Goal: Information Seeking & Learning: Compare options

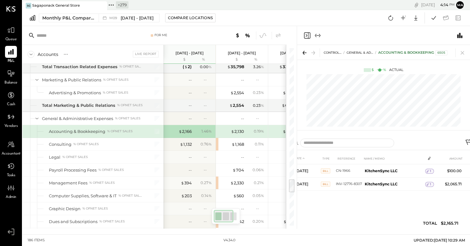
scroll to position [1686, 0]
click at [88, 19] on div "Monthly P&L Comparison" at bounding box center [68, 18] width 53 height 6
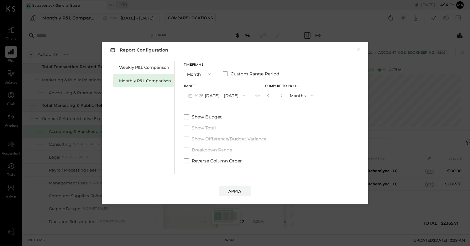
click at [216, 93] on button "M09 [DATE] - [DATE]" at bounding box center [217, 95] width 66 height 12
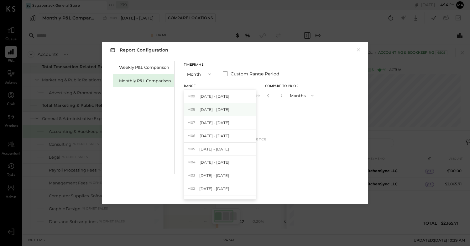
click at [218, 109] on span "[DATE] - [DATE]" at bounding box center [215, 109] width 30 height 5
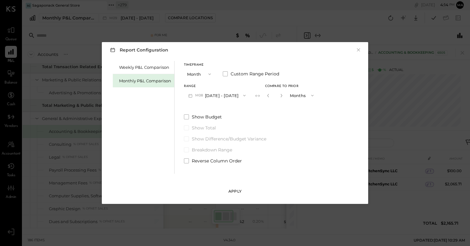
click at [240, 192] on div "Apply" at bounding box center [235, 190] width 13 height 5
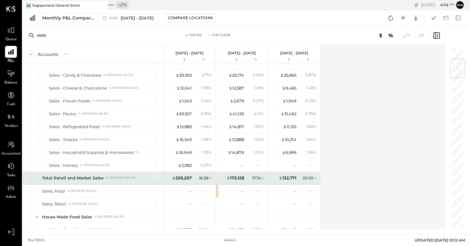
scroll to position [98, 0]
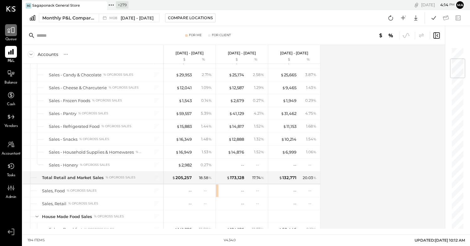
click at [14, 29] on icon at bounding box center [11, 30] width 8 height 6
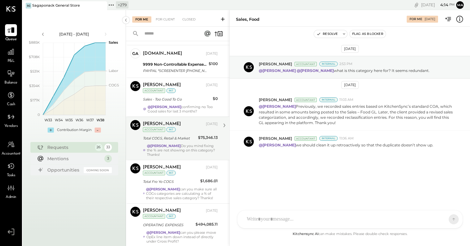
scroll to position [118, 0]
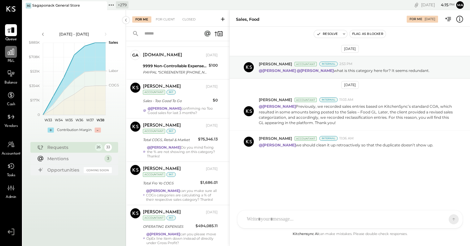
click at [11, 56] on div at bounding box center [11, 52] width 12 height 12
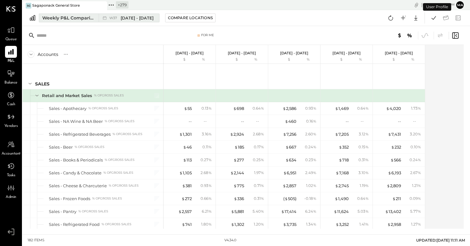
click at [85, 20] on div "Weekly P&L Comparison" at bounding box center [68, 18] width 53 height 6
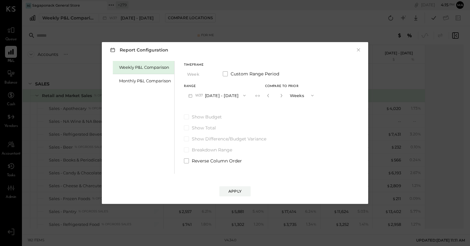
click at [224, 90] on button "W37 Sep 8 - 14, 2025" at bounding box center [217, 95] width 66 height 12
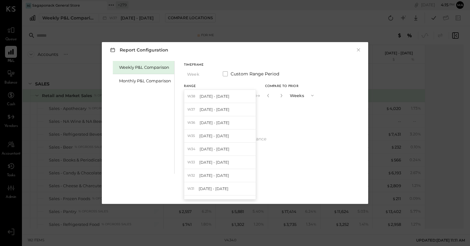
drag, startPoint x: 280, startPoint y: 112, endPoint x: 244, endPoint y: 105, distance: 36.8
click at [274, 110] on div "Timeframe Week Custom Range Period Range W37 Sep 8 - 14, 2025 W38 Sep 15 - 21, …" at bounding box center [251, 112] width 134 height 103
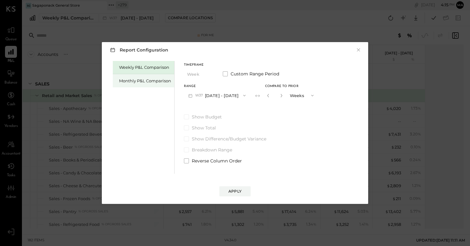
click at [158, 77] on div "Monthly P&L Comparison" at bounding box center [143, 80] width 61 height 13
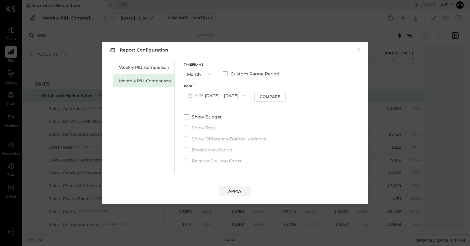
click at [228, 93] on button "M09 [DATE] - [DATE]" at bounding box center [217, 95] width 66 height 12
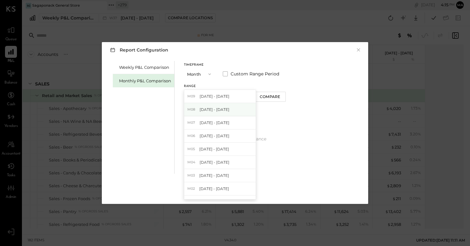
click at [227, 110] on div "M08 Aug 1 - 31, 2025" at bounding box center [219, 109] width 71 height 13
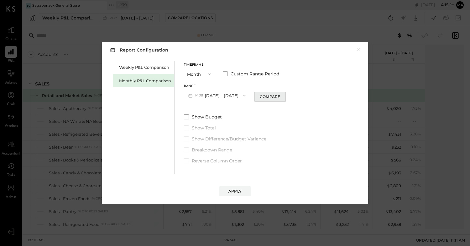
click at [274, 98] on div "Compare" at bounding box center [270, 96] width 20 height 5
click at [280, 94] on icon "button" at bounding box center [282, 95] width 4 height 4
type input "*"
click at [236, 190] on div "Apply" at bounding box center [235, 190] width 13 height 5
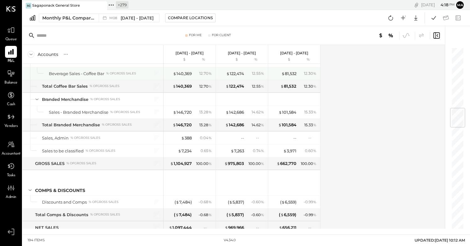
scroll to position [511, 0]
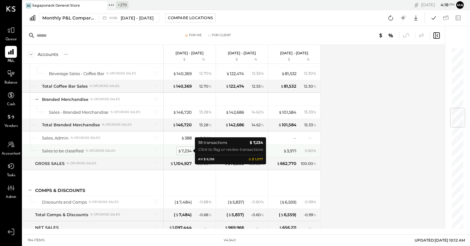
click at [185, 149] on div "$ 7,234" at bounding box center [185, 151] width 14 height 6
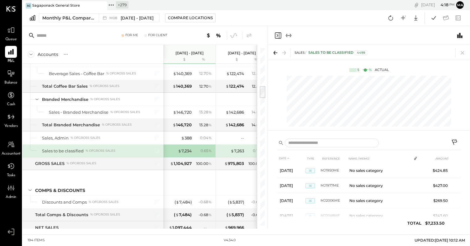
scroll to position [530, 0]
click at [463, 51] on icon at bounding box center [462, 52] width 9 height 9
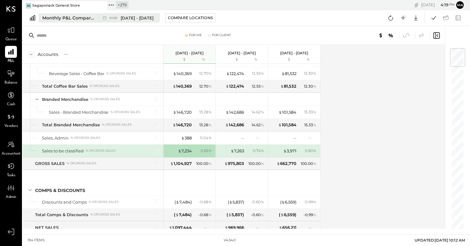
click at [147, 17] on span "[DATE] - [DATE]" at bounding box center [137, 18] width 33 height 6
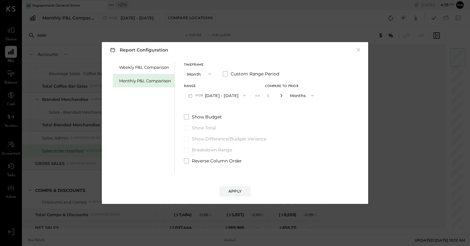
click at [280, 95] on icon "button" at bounding box center [282, 95] width 4 height 4
type input "*"
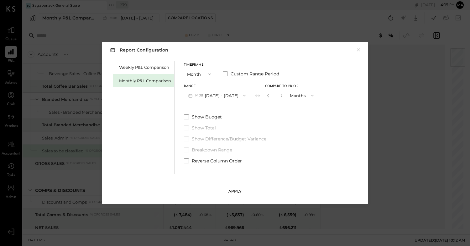
click at [239, 191] on div "Apply" at bounding box center [235, 190] width 13 height 5
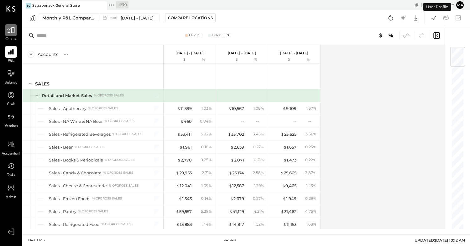
click at [11, 29] on icon at bounding box center [11, 30] width 8 height 8
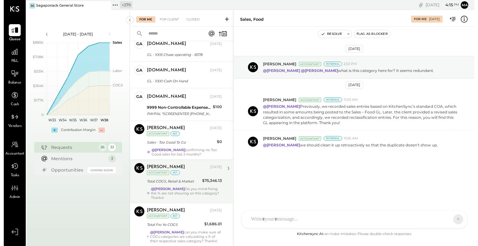
scroll to position [89, 0]
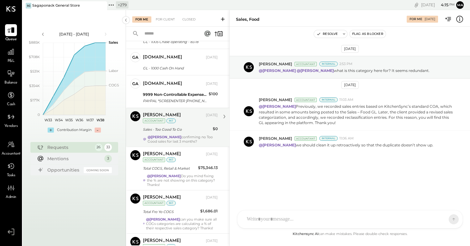
click at [177, 131] on div "Sales - Too Good To Go" at bounding box center [177, 129] width 68 height 6
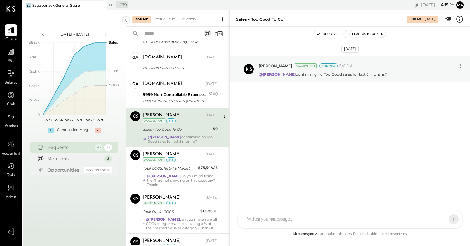
click at [267, 215] on div at bounding box center [344, 219] width 201 height 14
click at [449, 219] on icon at bounding box center [449, 218] width 6 height 6
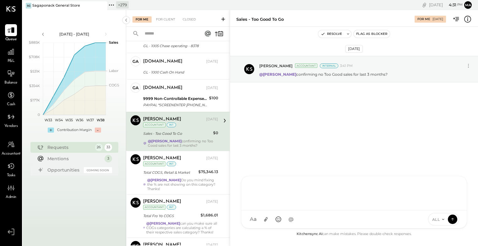
scroll to position [86, 0]
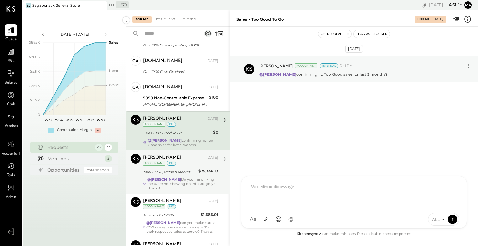
click at [182, 175] on div "Margot Bloch Sep 12, 2025 Accountant int Total COGS, Retail & Market $75,346.13…" at bounding box center [180, 171] width 75 height 37
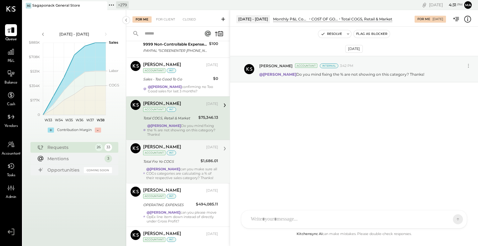
scroll to position [160, 0]
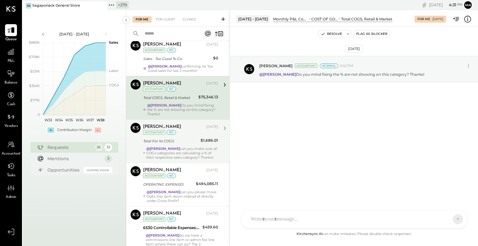
click at [179, 146] on div "@Janvi Soni can you make sure all COGs categories are calculating a % of their …" at bounding box center [182, 152] width 72 height 13
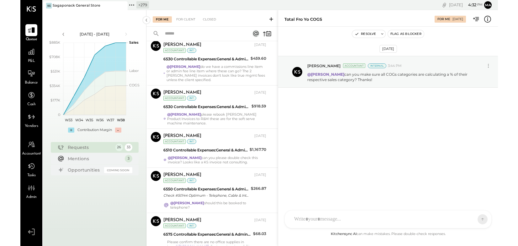
scroll to position [312, 0]
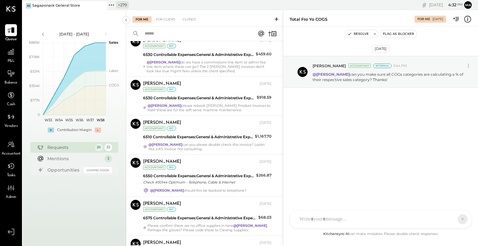
drag, startPoint x: 230, startPoint y: 119, endPoint x: 326, endPoint y: 116, distance: 96.6
click at [326, 116] on div "For Me For Client Closed Requests Last Month 1 Alex Racioppi Accountant Alex Ra…" at bounding box center [302, 128] width 352 height 236
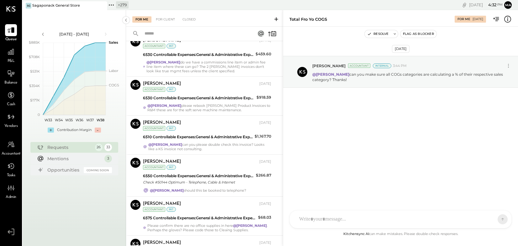
drag, startPoint x: 283, startPoint y: 119, endPoint x: 360, endPoint y: 117, distance: 76.9
click at [360, 117] on div "For Me For Client Closed Requests Last Month 1 Alex Racioppi Accountant Alex Ra…" at bounding box center [322, 128] width 392 height 236
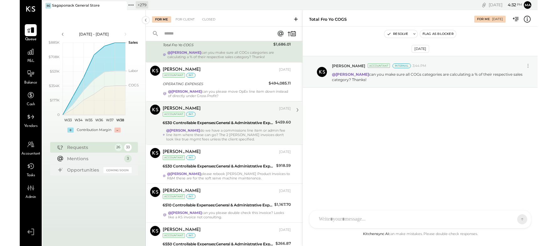
scroll to position [247, 0]
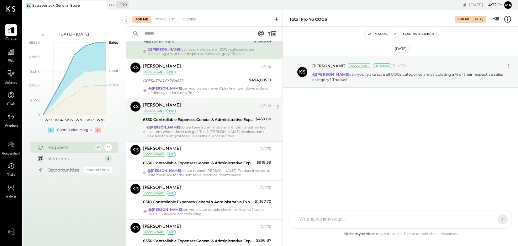
click at [216, 114] on div "Margot Bloch Sep 12, 2025 Accountant int 6530 Controllable Expenses:General & A…" at bounding box center [207, 119] width 128 height 37
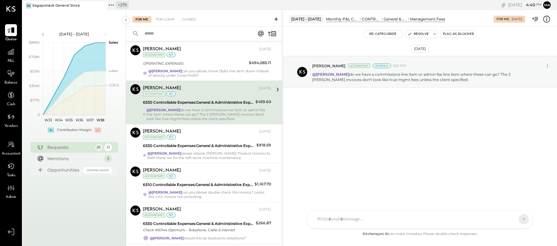
scroll to position [282, 0]
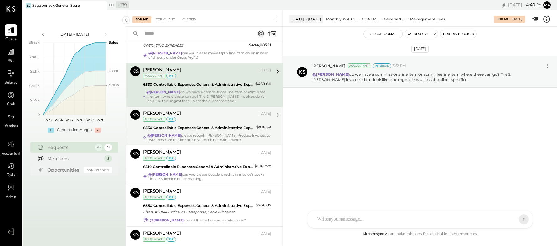
click at [196, 132] on div "Margot Bloch Sep 12, 2025 Accountant int 6530 Controllable Expenses:General & A…" at bounding box center [207, 125] width 128 height 32
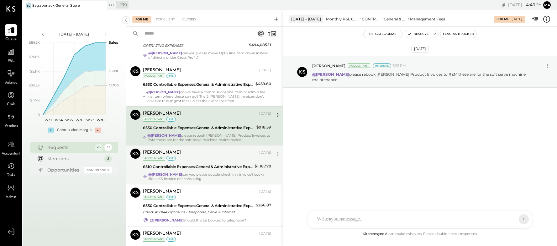
click at [224, 167] on div "6510 Controllable Expenses:General & Administrative Expenses:Consulting" at bounding box center [198, 166] width 110 height 6
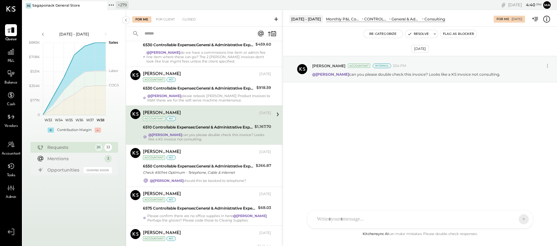
scroll to position [323, 0]
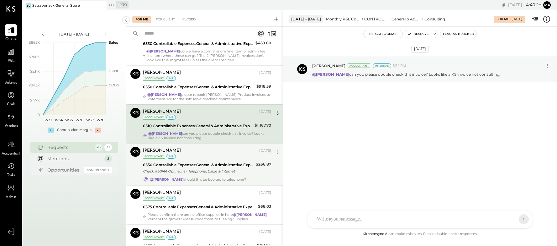
click at [225, 167] on div "6550 Controllable Expenses:General & Administrative Expenses:Dues and Subscript…" at bounding box center [198, 164] width 111 height 6
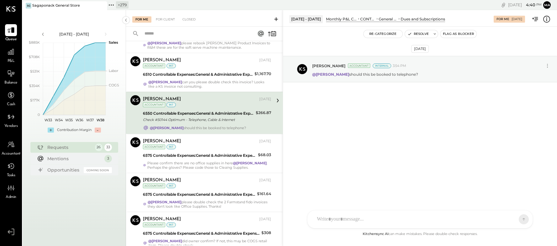
scroll to position [375, 0]
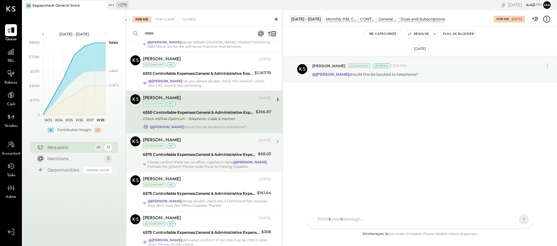
click at [204, 158] on div "Margot Bloch Sep 12, 2025 Accountant int 6575 Controllable Expenses:General & A…" at bounding box center [207, 152] width 128 height 32
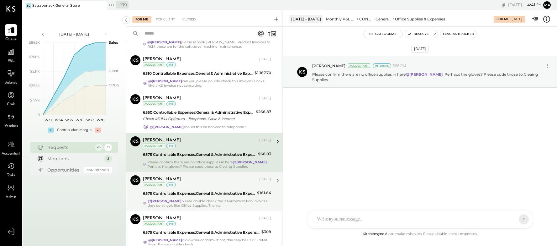
click at [205, 190] on div "6575 Controllable Expenses:General & Administrative Expenses:Office Supplies & …" at bounding box center [199, 193] width 112 height 6
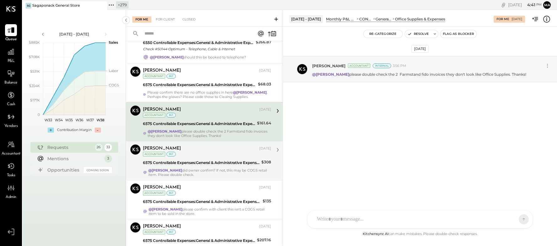
scroll to position [449, 0]
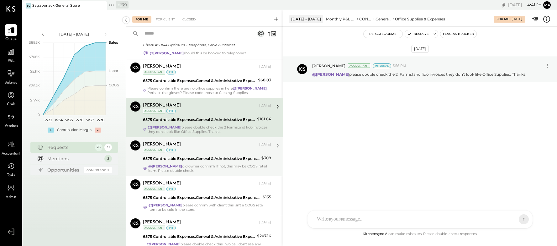
click at [222, 159] on div "6575 Controllable Expenses:General & Administrative Expenses:Office Supplies & …" at bounding box center [201, 158] width 117 height 6
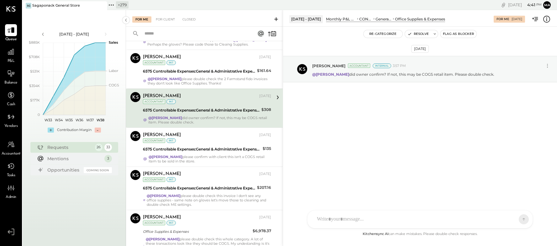
scroll to position [500, 0]
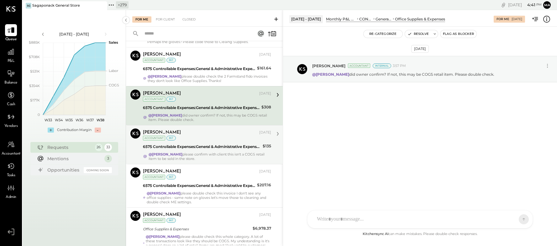
click at [221, 149] on div "6575 Controllable Expenses:General & Administrative Expenses:Office Supplies & …" at bounding box center [202, 146] width 118 height 6
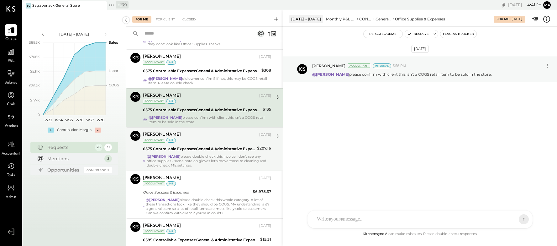
scroll to position [542, 0]
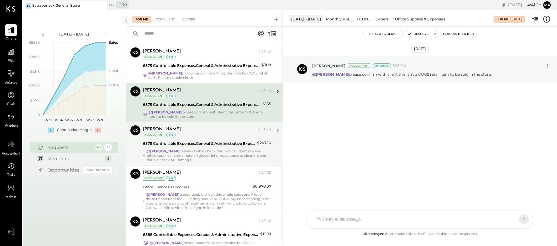
click at [223, 149] on div "@Janvi Soni please double check this invoice I don't see any office supplies - …" at bounding box center [209, 155] width 124 height 13
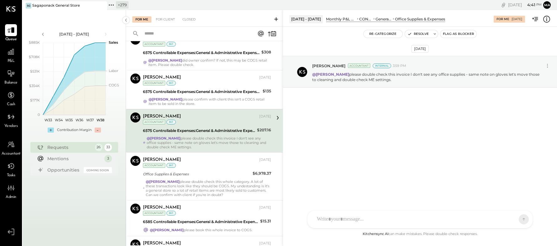
scroll to position [558, 0]
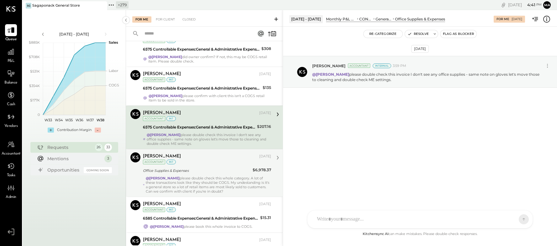
click at [206, 180] on div "@Janvi Soni please double check this whole category. A lot of these transaction…" at bounding box center [208, 185] width 125 height 18
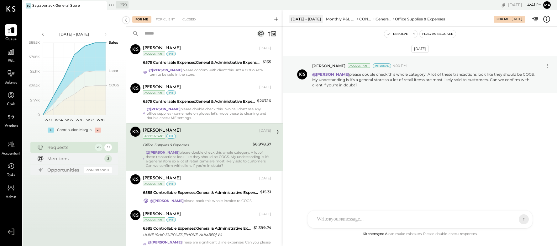
scroll to position [585, 0]
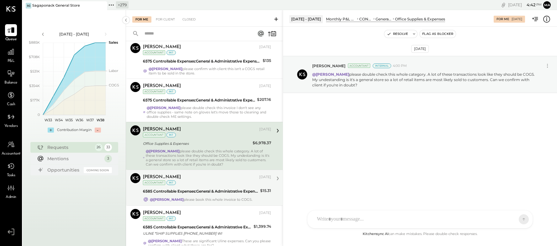
click at [201, 190] on div "6585 Controllable Expenses:General & Administrative Expenses:Postage & Shipping" at bounding box center [200, 191] width 115 height 6
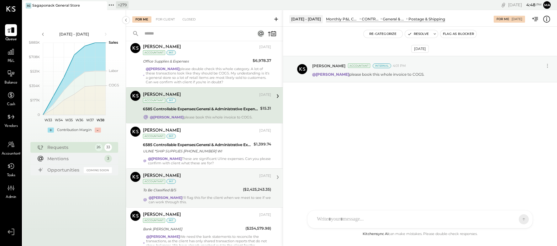
scroll to position [668, 0]
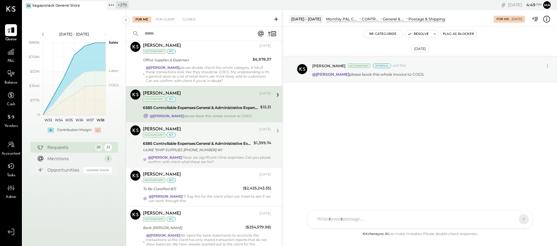
click at [199, 148] on div "ULINE *SHIP SUPPLIES 800-295-5510 WI" at bounding box center [197, 149] width 109 height 6
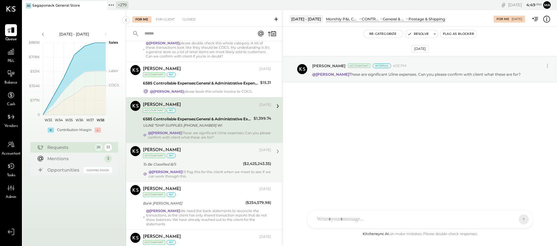
scroll to position [697, 0]
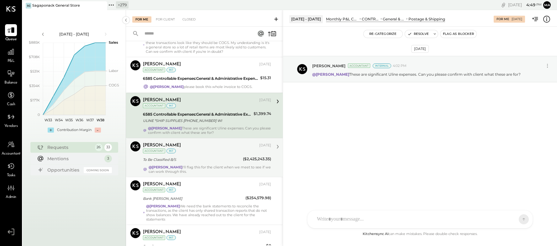
click at [206, 150] on div "Margot Bloch Sep 12, 2025 Accountant int" at bounding box center [207, 147] width 128 height 13
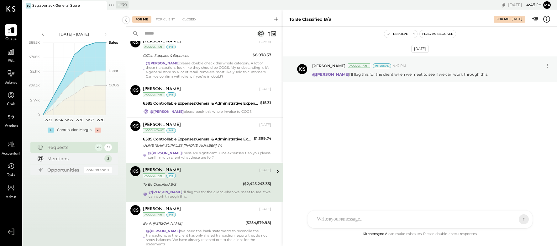
scroll to position [676, 0]
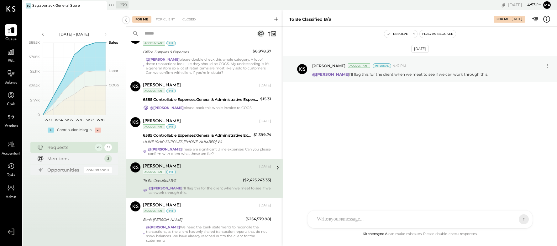
click at [277, 18] on icon at bounding box center [276, 19] width 6 height 6
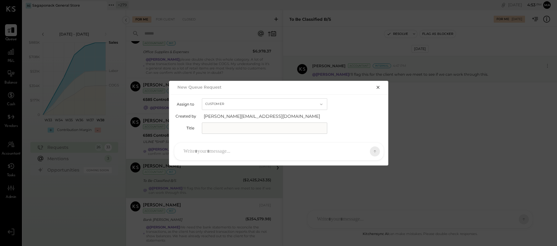
click at [226, 101] on button "Customer" at bounding box center [264, 104] width 125 height 12
drag, startPoint x: 224, startPoint y: 115, endPoint x: 219, endPoint y: 125, distance: 11.9
click at [224, 115] on span "Accountant" at bounding box center [218, 115] width 23 height 4
click at [217, 128] on input "text" at bounding box center [264, 127] width 125 height 11
type input "**********"
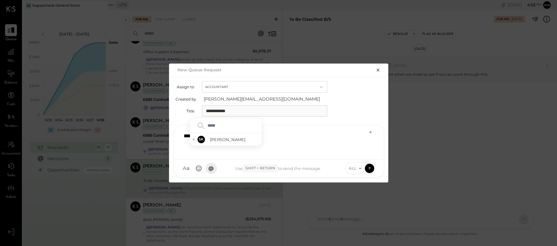
type input "******"
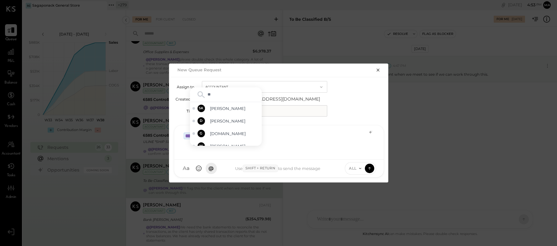
type input "***"
click at [224, 113] on span "Janvi Soni" at bounding box center [234, 110] width 49 height 6
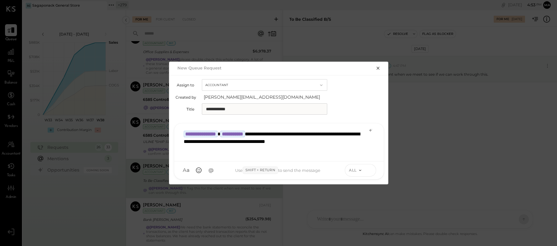
click at [369, 169] on icon at bounding box center [370, 170] width 6 height 6
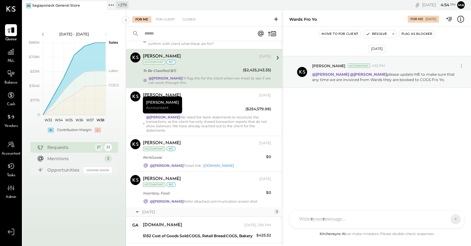
scroll to position [786, 0]
click at [275, 19] on icon at bounding box center [276, 19] width 6 height 6
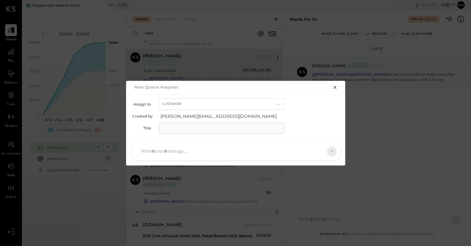
click at [193, 104] on button "Customer" at bounding box center [221, 104] width 125 height 12
drag, startPoint x: 182, startPoint y: 115, endPoint x: 181, endPoint y: 123, distance: 7.4
click at [182, 115] on span "Accountant" at bounding box center [175, 115] width 23 height 4
click at [176, 128] on input "text" at bounding box center [221, 127] width 125 height 11
paste input "**********"
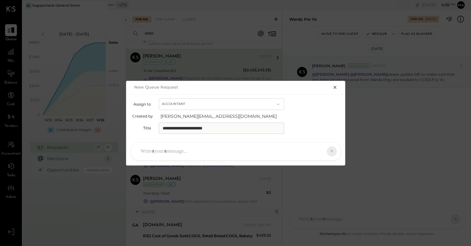
type input "**********"
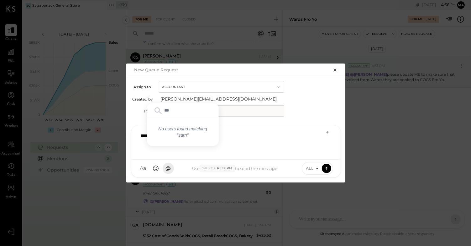
type input "**"
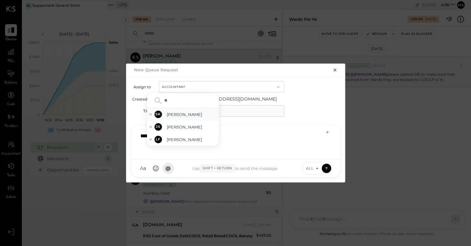
click at [199, 114] on span "Sarang Khandhar" at bounding box center [191, 114] width 49 height 6
type input "*****"
click at [186, 136] on span "Janvi Soni" at bounding box center [191, 139] width 49 height 6
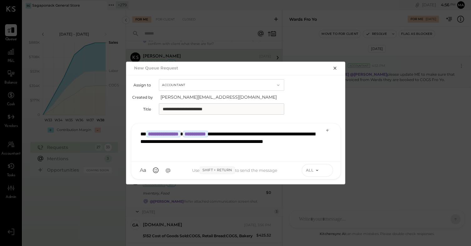
click at [329, 169] on icon at bounding box center [327, 170] width 6 height 6
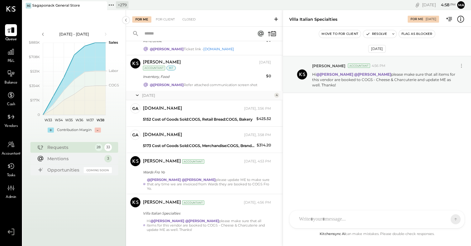
scroll to position [903, 0]
click at [278, 18] on icon at bounding box center [276, 19] width 6 height 6
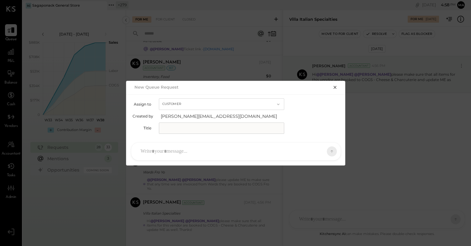
click at [184, 105] on button "Customer" at bounding box center [221, 104] width 125 height 12
click at [181, 115] on span "Accountant" at bounding box center [175, 115] width 23 height 4
click at [174, 127] on input "text" at bounding box center [221, 127] width 125 height 11
type input "**********"
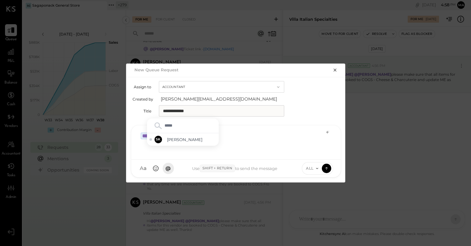
type input "******"
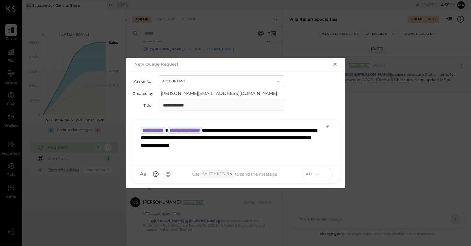
click at [326, 173] on icon at bounding box center [326, 172] width 3 height 1
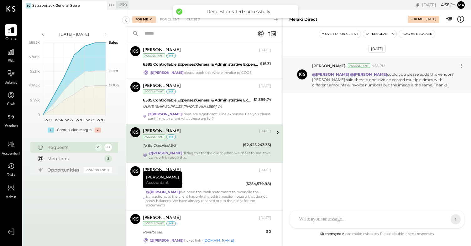
scroll to position [948, 0]
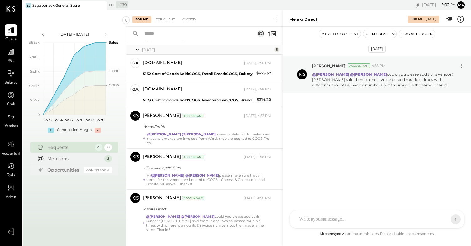
click at [276, 19] on icon at bounding box center [276, 19] width 4 height 4
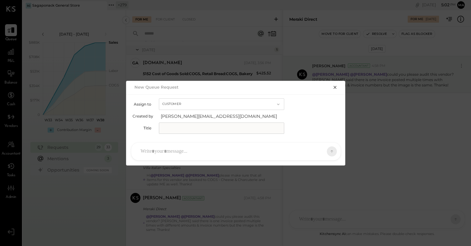
click at [180, 103] on button "Customer" at bounding box center [221, 104] width 125 height 12
drag, startPoint x: 177, startPoint y: 114, endPoint x: 174, endPoint y: 129, distance: 15.7
click at [177, 114] on span "Accountant" at bounding box center [175, 115] width 23 height 4
click at [174, 129] on input "text" at bounding box center [221, 127] width 125 height 11
paste input "**********"
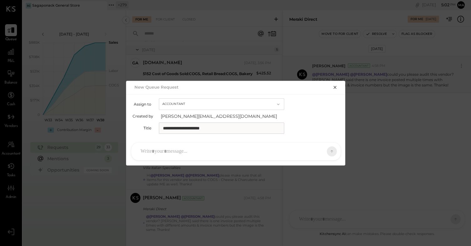
type input "**********"
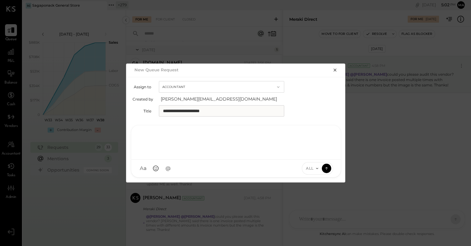
click at [176, 151] on div at bounding box center [236, 141] width 197 height 25
type input "******"
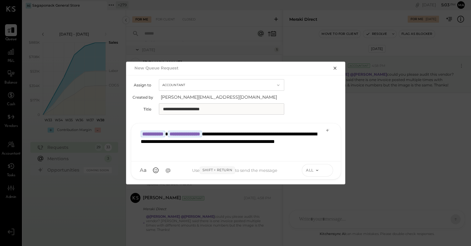
click at [328, 169] on icon at bounding box center [327, 170] width 6 height 6
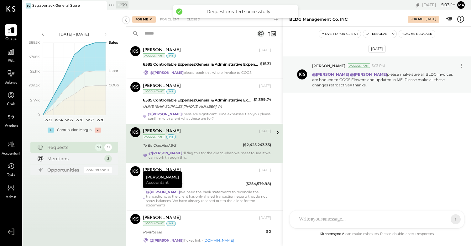
scroll to position [989, 0]
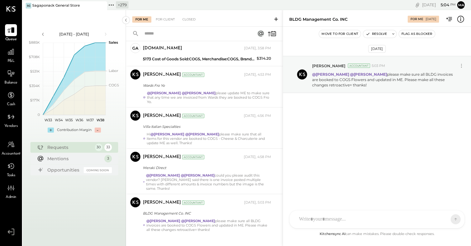
click at [277, 18] on icon at bounding box center [276, 19] width 6 height 6
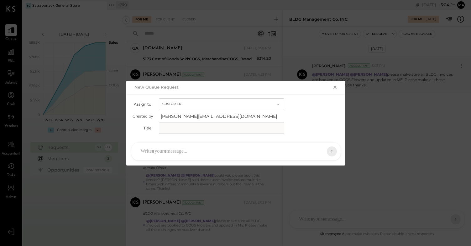
click at [200, 104] on button "Customer" at bounding box center [221, 104] width 125 height 12
click at [175, 114] on span "Accountant" at bounding box center [175, 115] width 23 height 4
click at [170, 127] on input "text" at bounding box center [221, 127] width 125 height 11
type input "**********"
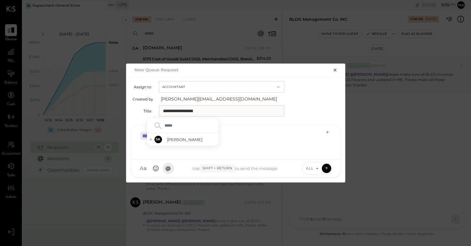
type input "******"
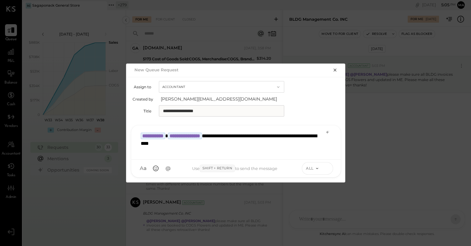
click at [328, 167] on icon at bounding box center [327, 168] width 6 height 6
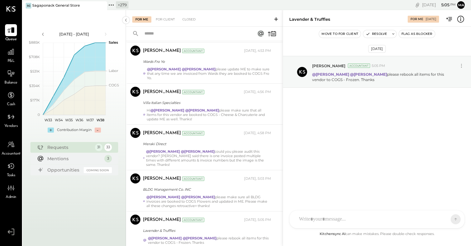
scroll to position [1026, 0]
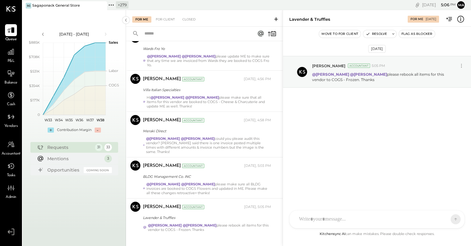
click at [277, 18] on icon at bounding box center [276, 19] width 6 height 6
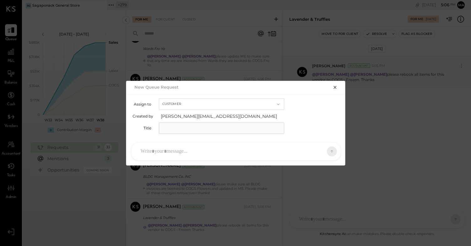
click at [187, 104] on button "Customer" at bounding box center [221, 104] width 125 height 12
drag, startPoint x: 177, startPoint y: 116, endPoint x: 176, endPoint y: 121, distance: 5.4
click at [177, 116] on span "Accountant" at bounding box center [175, 115] width 23 height 4
click at [175, 127] on input "text" at bounding box center [221, 127] width 125 height 11
type input "**********"
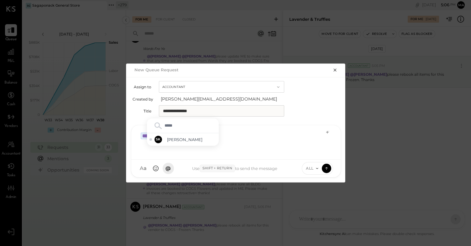
type input "******"
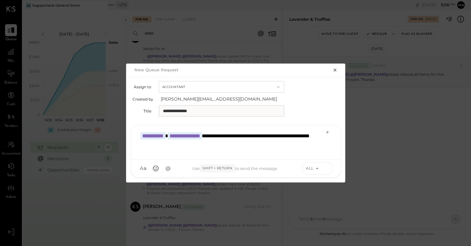
click at [329, 168] on icon at bounding box center [327, 168] width 6 height 6
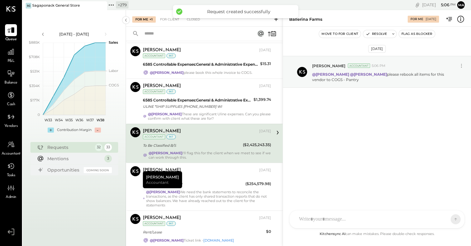
scroll to position [1062, 0]
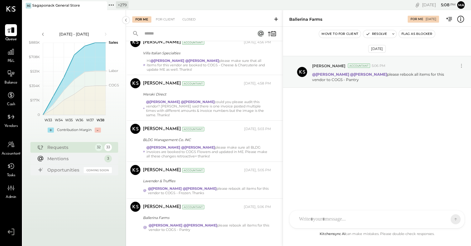
click at [278, 18] on icon at bounding box center [276, 19] width 6 height 6
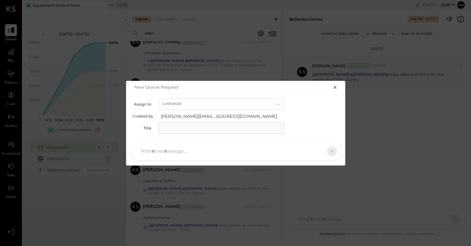
click at [172, 103] on button "Customer" at bounding box center [221, 104] width 125 height 12
click at [171, 114] on span "Accountant" at bounding box center [175, 115] width 23 height 4
click at [171, 127] on input "text" at bounding box center [221, 127] width 125 height 11
paste input "**********"
type input "**********"
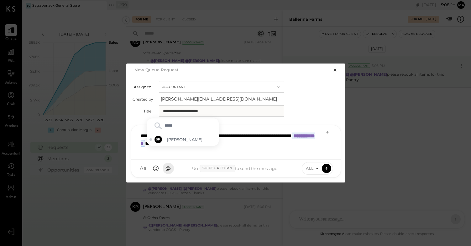
type input "******"
click at [326, 165] on icon at bounding box center [327, 168] width 6 height 6
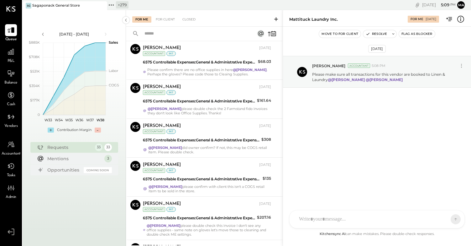
scroll to position [451, 0]
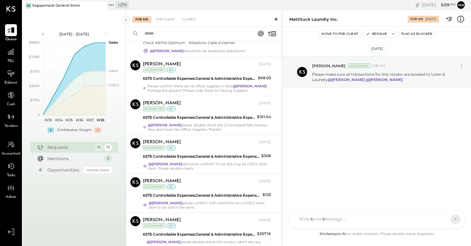
click at [276, 18] on icon at bounding box center [276, 19] width 4 height 4
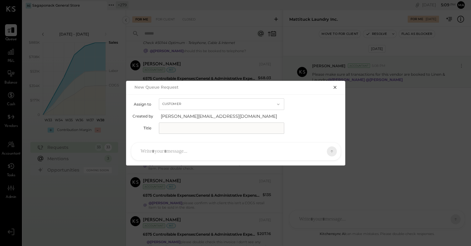
click at [169, 102] on button "Customer" at bounding box center [221, 104] width 125 height 12
drag, startPoint x: 172, startPoint y: 114, endPoint x: 172, endPoint y: 119, distance: 4.4
click at [172, 114] on span "Accountant" at bounding box center [175, 115] width 23 height 4
click at [171, 125] on input "text" at bounding box center [221, 127] width 125 height 11
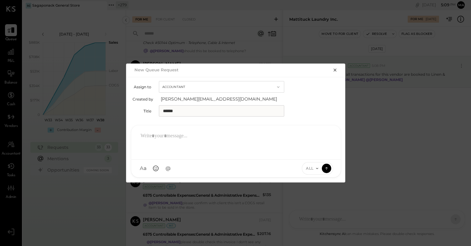
click at [198, 110] on input "******" at bounding box center [221, 110] width 125 height 11
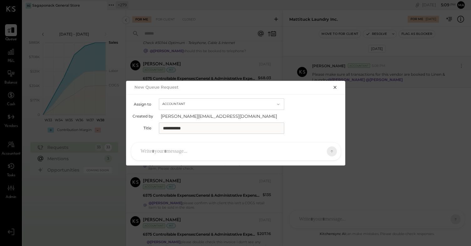
type input "**********"
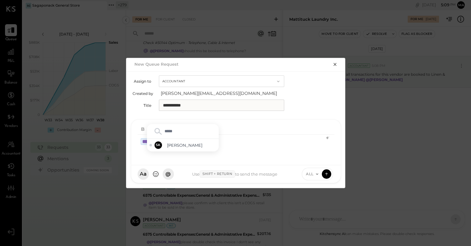
type input "******"
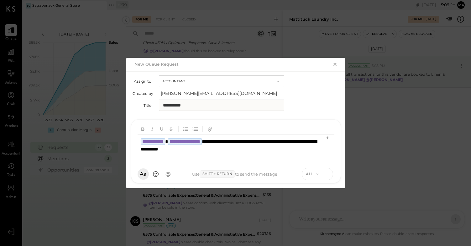
click at [330, 173] on button at bounding box center [326, 173] width 9 height 9
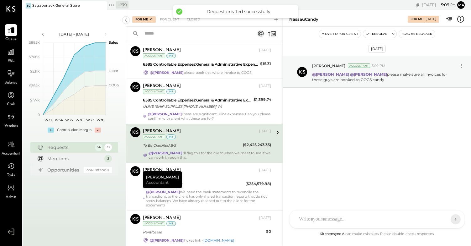
scroll to position [1136, 0]
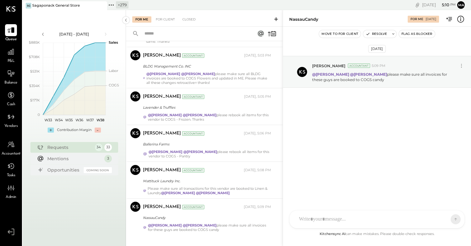
click at [278, 17] on icon at bounding box center [276, 19] width 6 height 6
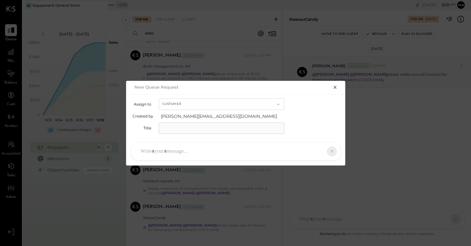
click at [182, 105] on button "Customer" at bounding box center [221, 104] width 125 height 12
click at [177, 117] on span "Accountant" at bounding box center [175, 115] width 23 height 4
click at [175, 127] on input "text" at bounding box center [221, 127] width 125 height 11
type input "**********"
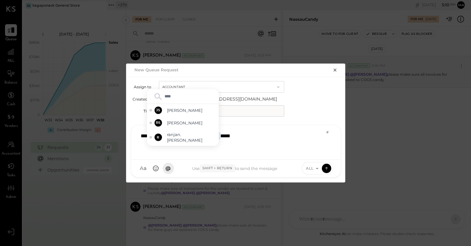
type input "*****"
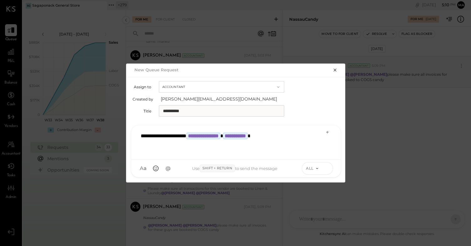
click at [328, 168] on icon at bounding box center [327, 168] width 6 height 6
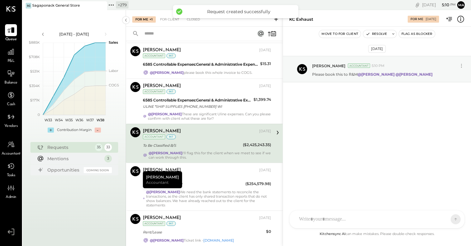
scroll to position [1169, 0]
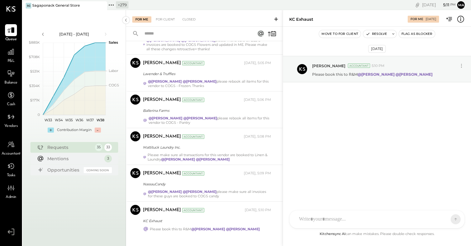
click at [276, 18] on icon at bounding box center [276, 19] width 4 height 4
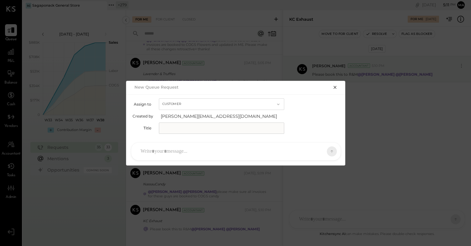
click at [204, 105] on button "Customer" at bounding box center [221, 104] width 125 height 12
click at [195, 115] on div "Accountant" at bounding box center [221, 114] width 125 height 11
click at [187, 129] on input "text" at bounding box center [221, 127] width 125 height 11
type input "**********"
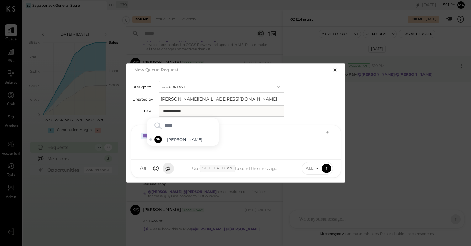
type input "******"
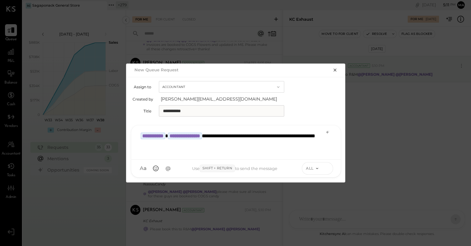
click at [327, 169] on icon at bounding box center [327, 168] width 6 height 6
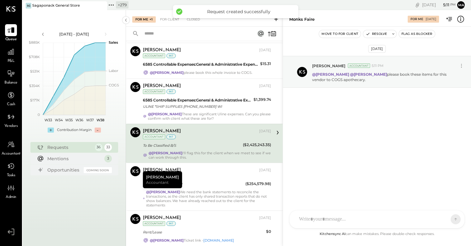
scroll to position [1206, 0]
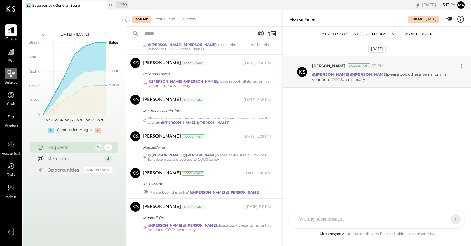
click at [11, 72] on icon at bounding box center [11, 73] width 7 height 7
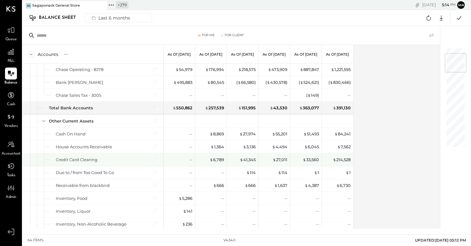
scroll to position [51, 0]
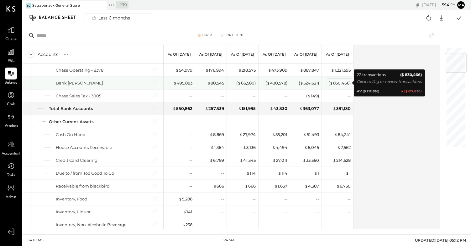
click at [337, 82] on div "( $ 830,466 )" at bounding box center [340, 83] width 22 height 6
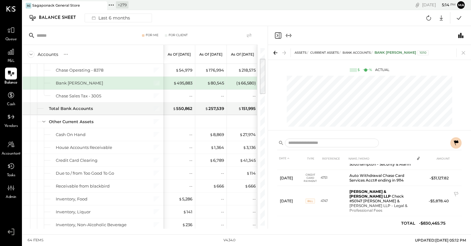
scroll to position [341, 0]
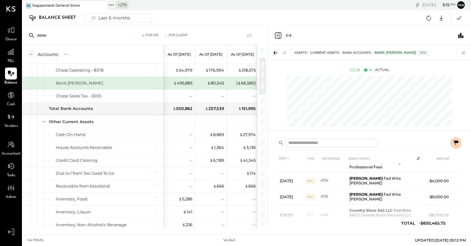
click at [463, 50] on icon at bounding box center [463, 52] width 9 height 9
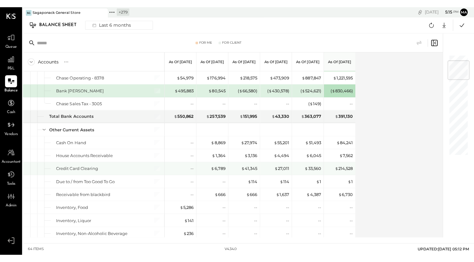
scroll to position [49, 0]
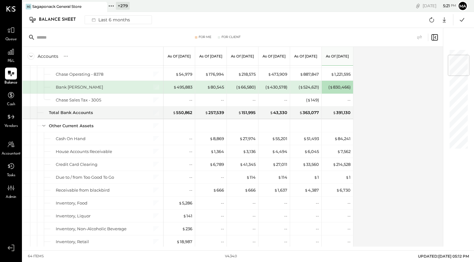
click at [103, 5] on icon at bounding box center [102, 7] width 8 height 8
click at [11, 55] on icon at bounding box center [11, 52] width 8 height 8
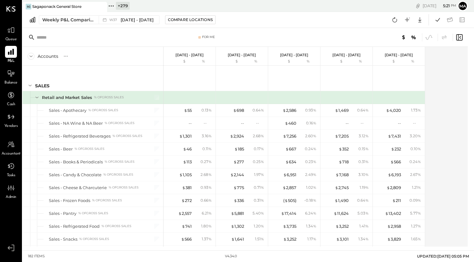
click at [103, 6] on icon at bounding box center [102, 7] width 8 height 8
click at [28, 6] on icon at bounding box center [28, 5] width 1 height 1
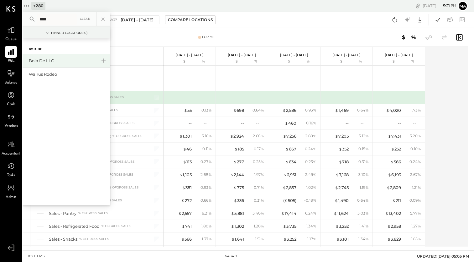
type input "****"
click at [49, 60] on div "Boia De LLC" at bounding box center [63, 61] width 68 height 6
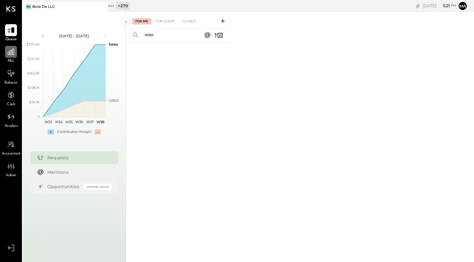
click at [10, 53] on icon at bounding box center [11, 52] width 8 height 8
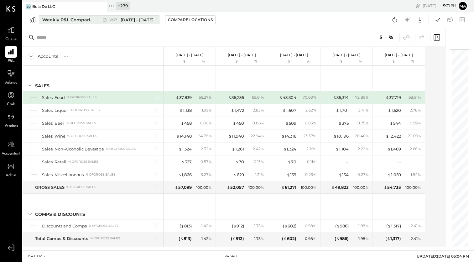
click at [135, 19] on span "[DATE] - [DATE]" at bounding box center [137, 20] width 33 height 6
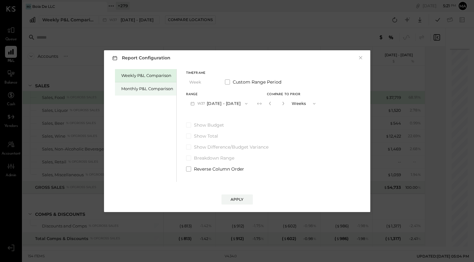
click at [146, 89] on div "Monthly P&L Comparison" at bounding box center [147, 89] width 52 height 6
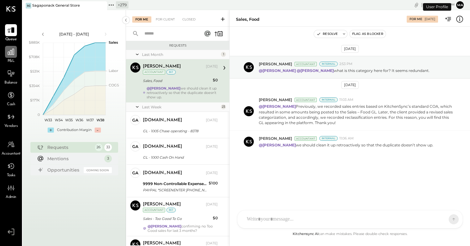
click at [11, 52] on icon at bounding box center [11, 52] width 6 height 6
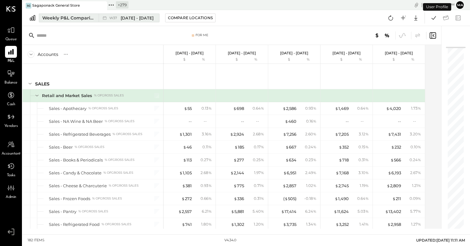
click at [94, 16] on div "Weekly P&L Comparison" at bounding box center [68, 18] width 53 height 6
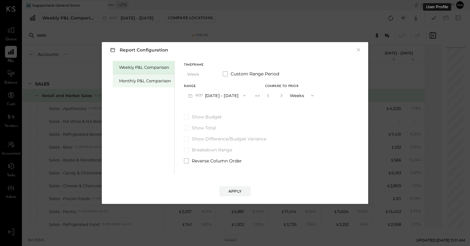
click at [137, 83] on div "Monthly P&L Comparison" at bounding box center [143, 80] width 61 height 13
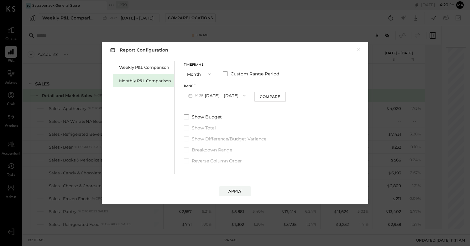
click at [211, 93] on button "M09 Sep 1 - 30, 2025" at bounding box center [217, 95] width 66 height 12
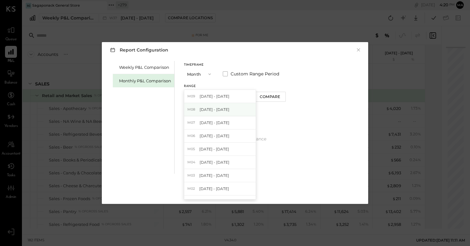
click at [228, 114] on div "M08 Aug 1 - 31, 2025" at bounding box center [219, 109] width 71 height 13
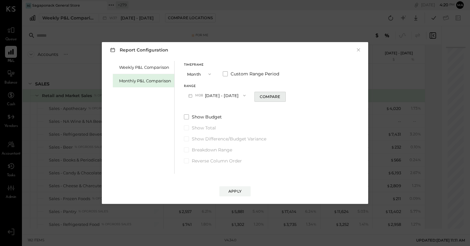
click at [269, 93] on button "Compare" at bounding box center [270, 97] width 31 height 10
click at [280, 96] on icon "button" at bounding box center [282, 95] width 4 height 4
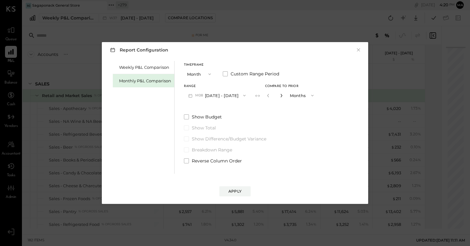
click at [280, 96] on icon "button" at bounding box center [282, 95] width 4 height 4
type input "*"
click at [234, 191] on div "Apply" at bounding box center [235, 190] width 13 height 5
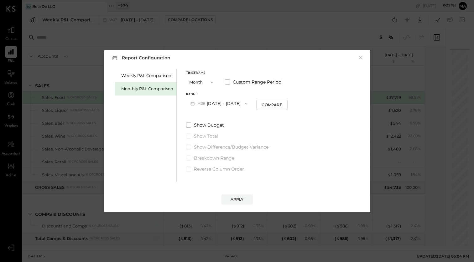
click at [220, 103] on button "M09 [DATE] - [DATE]" at bounding box center [219, 104] width 66 height 12
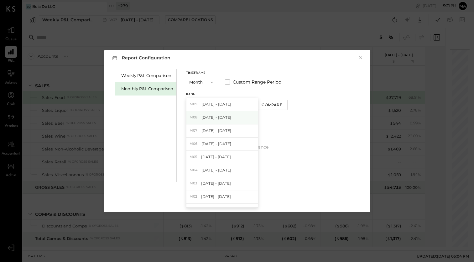
click at [220, 117] on span "[DATE] - [DATE]" at bounding box center [217, 116] width 30 height 5
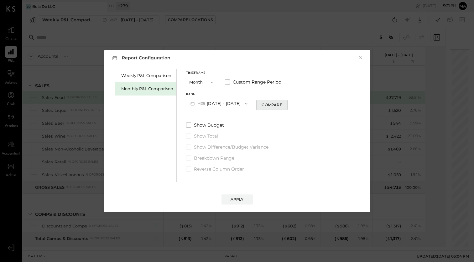
click at [268, 106] on div "Compare" at bounding box center [272, 104] width 20 height 5
click at [282, 103] on icon "button" at bounding box center [284, 103] width 4 height 4
type input "*"
click at [236, 199] on div "Apply" at bounding box center [237, 198] width 13 height 5
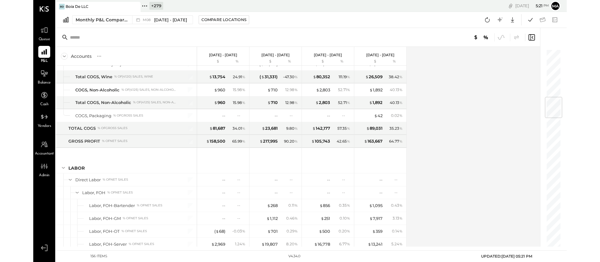
scroll to position [405, 0]
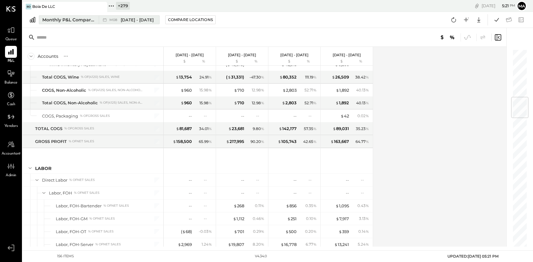
click at [124, 19] on span "[DATE] - [DATE]" at bounding box center [137, 20] width 33 height 6
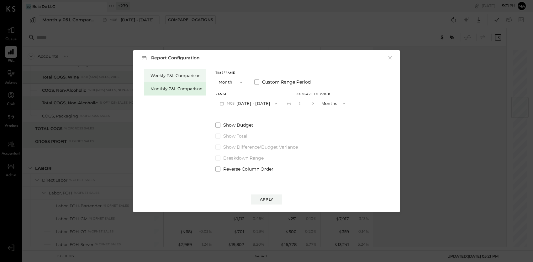
click at [184, 74] on div "Weekly P&L Comparison" at bounding box center [177, 75] width 52 height 6
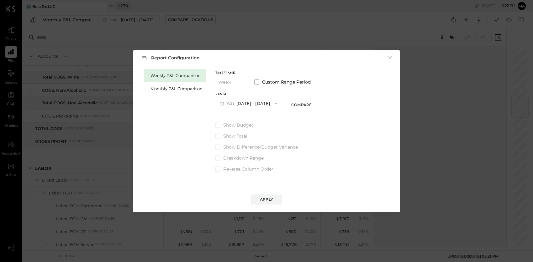
click at [261, 104] on button "W38 [DATE] - [DATE]" at bounding box center [248, 104] width 66 height 12
drag, startPoint x: 254, startPoint y: 141, endPoint x: 286, endPoint y: 119, distance: 38.7
click at [254, 141] on span "[DATE] - [DATE]" at bounding box center [246, 143] width 30 height 5
click at [165, 88] on div "Monthly P&L Comparison" at bounding box center [177, 89] width 52 height 6
click at [265, 100] on button "M09 [DATE] - [DATE]" at bounding box center [248, 104] width 66 height 12
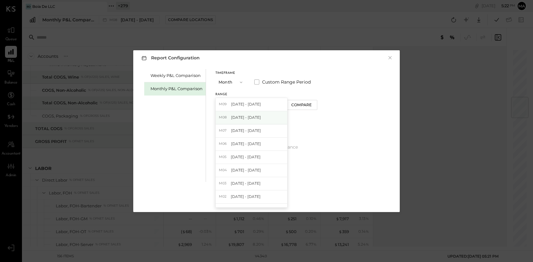
click at [247, 119] on span "[DATE] - [DATE]" at bounding box center [246, 116] width 30 height 5
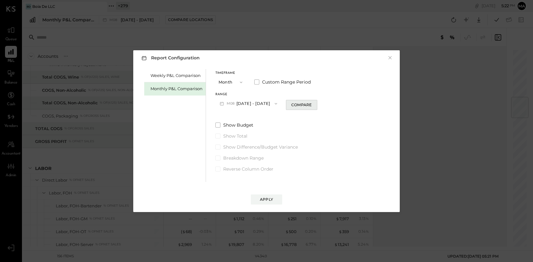
click at [297, 104] on div "Compare" at bounding box center [301, 104] width 20 height 5
click at [312, 103] on button "button" at bounding box center [312, 103] width 5 height 7
click at [312, 103] on icon "button" at bounding box center [313, 103] width 2 height 3
type input "*"
click at [265, 198] on div "Apply" at bounding box center [266, 198] width 13 height 5
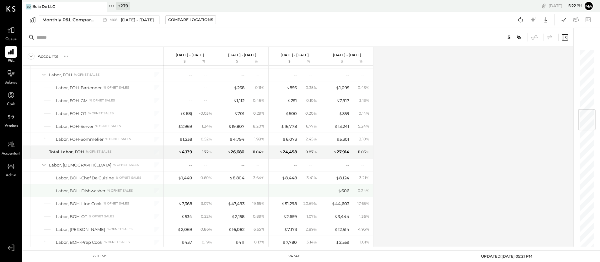
scroll to position [533, 0]
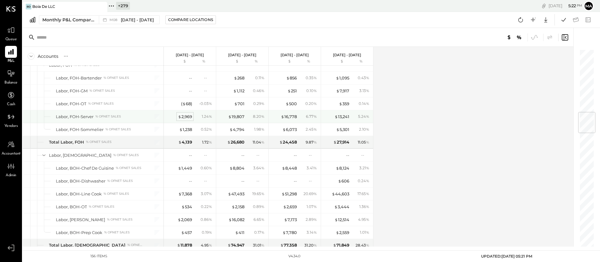
click at [185, 116] on div "$ 2,969" at bounding box center [185, 117] width 14 height 6
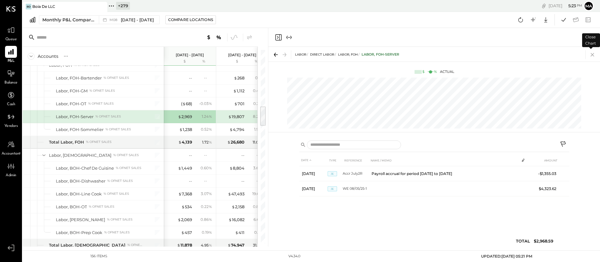
click at [474, 54] on icon at bounding box center [591, 54] width 3 height 3
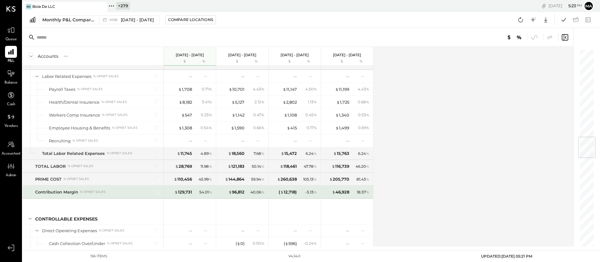
scroll to position [741, 0]
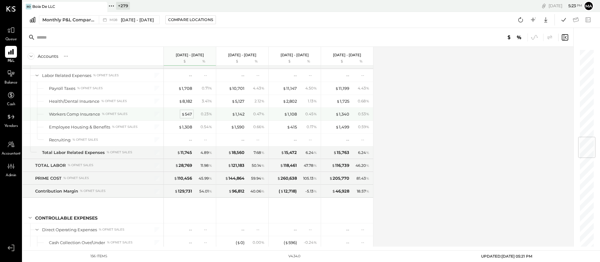
click at [186, 113] on div "$ 547" at bounding box center [186, 114] width 11 height 6
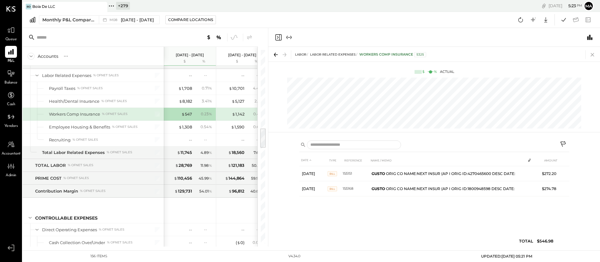
click at [474, 54] on icon at bounding box center [592, 54] width 9 height 9
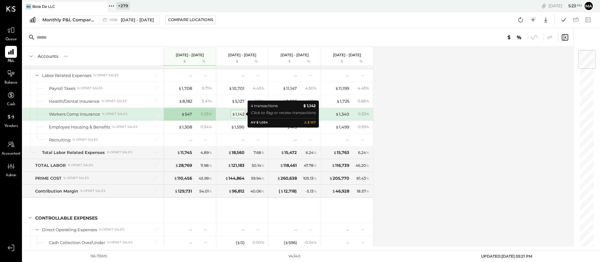
click at [239, 114] on div "$ 1,142" at bounding box center [238, 114] width 13 height 6
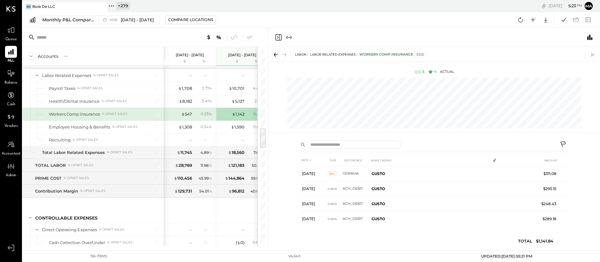
click at [474, 53] on icon at bounding box center [592, 54] width 9 height 9
